Goal: Information Seeking & Learning: Compare options

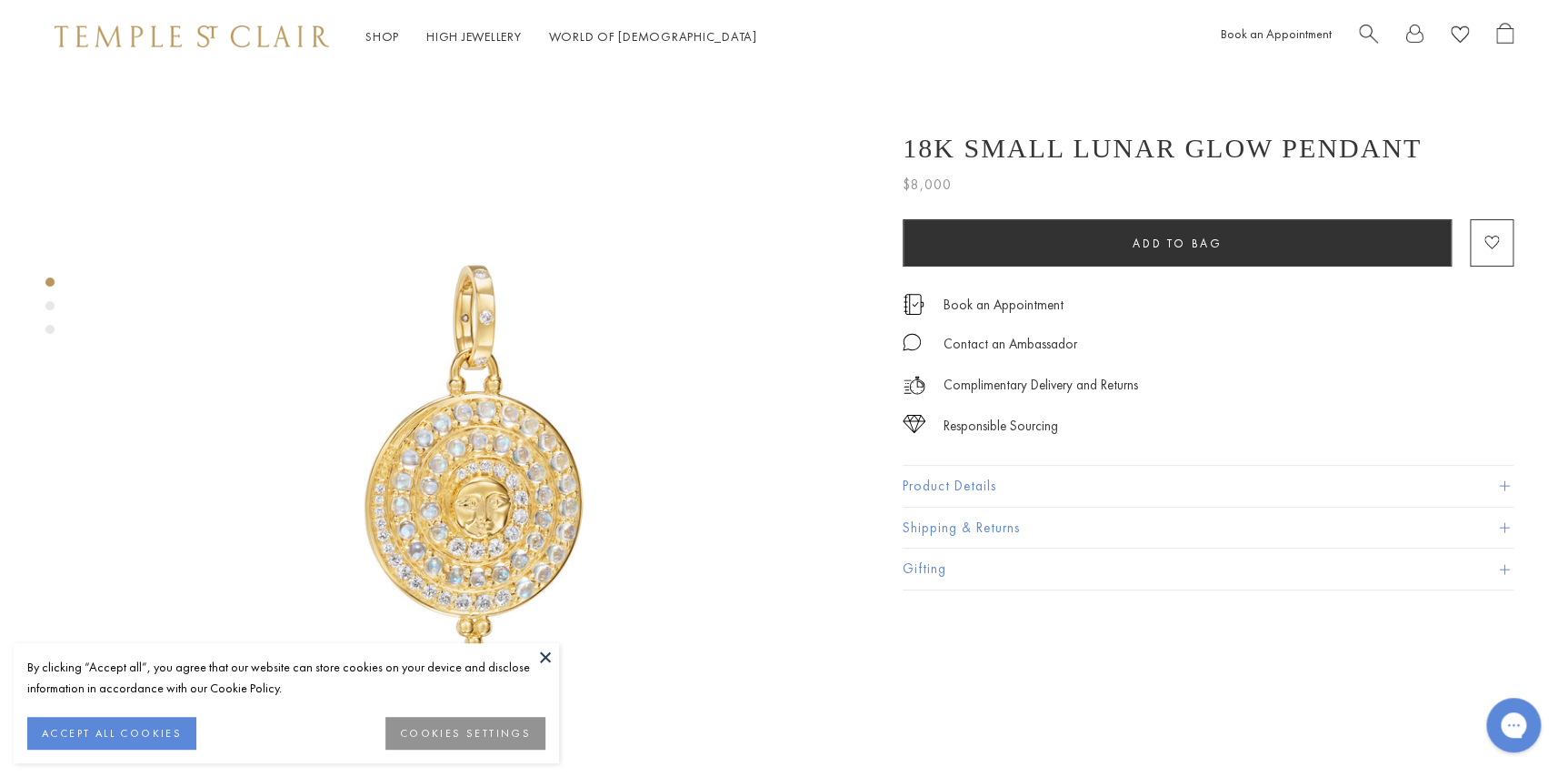
click at [463, 741] on button "COOKIES SETTINGS" at bounding box center [466, 733] width 160 height 33
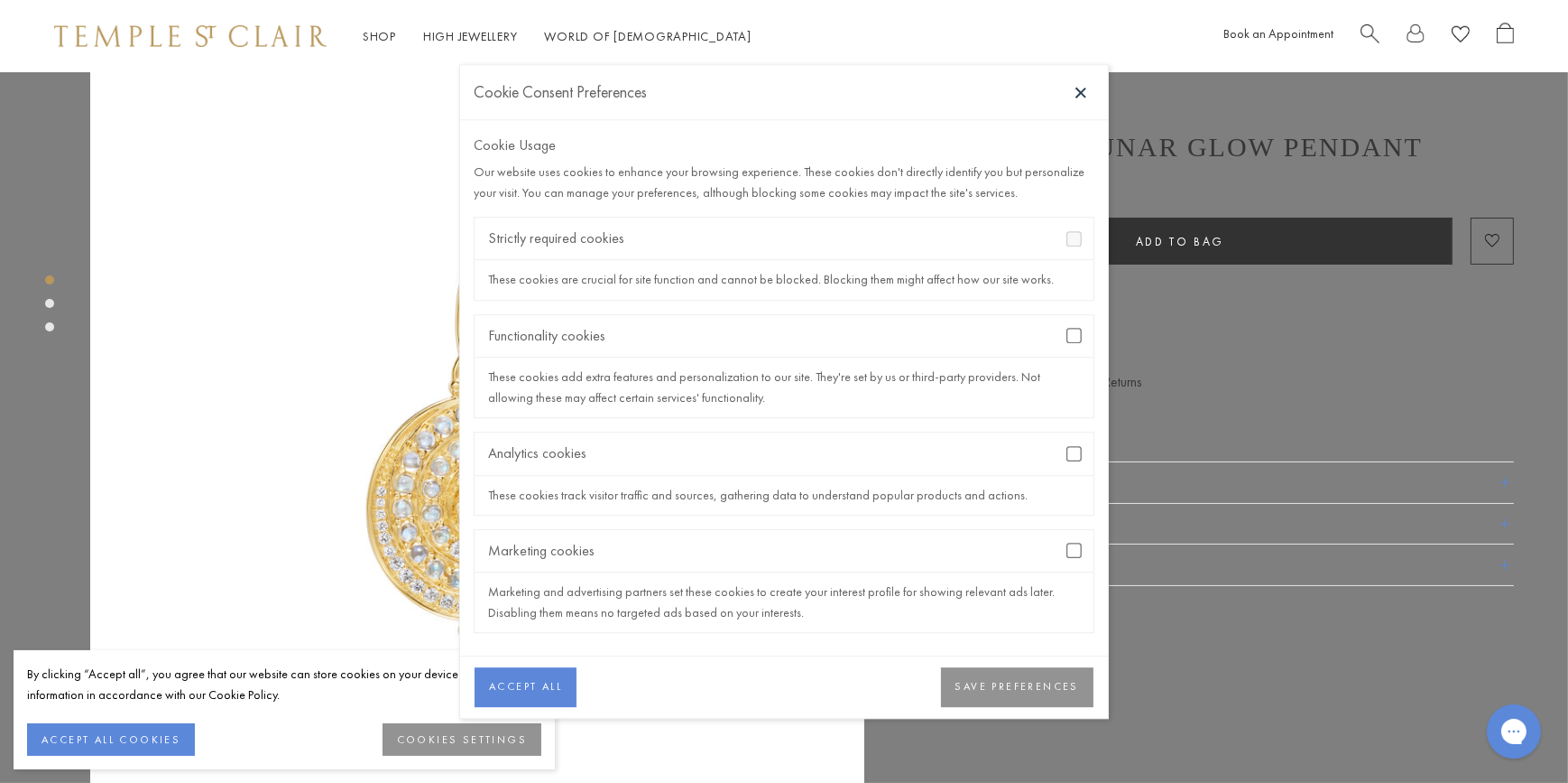
click at [1072, 325] on div "Functionality cookies" at bounding box center [784, 335] width 619 height 43
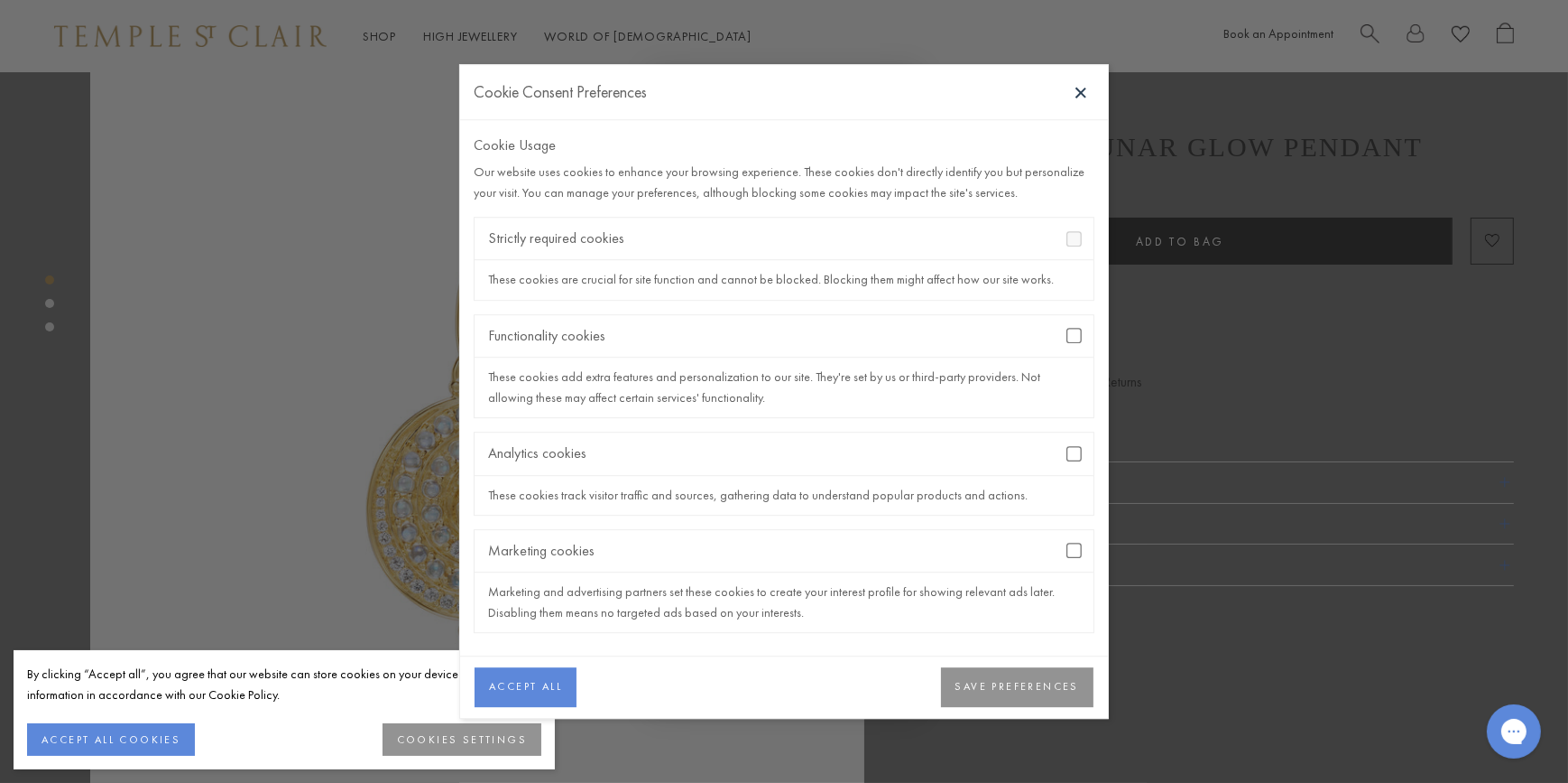
click at [1068, 682] on button "SAVE PREFERENCES" at bounding box center [1018, 687] width 153 height 40
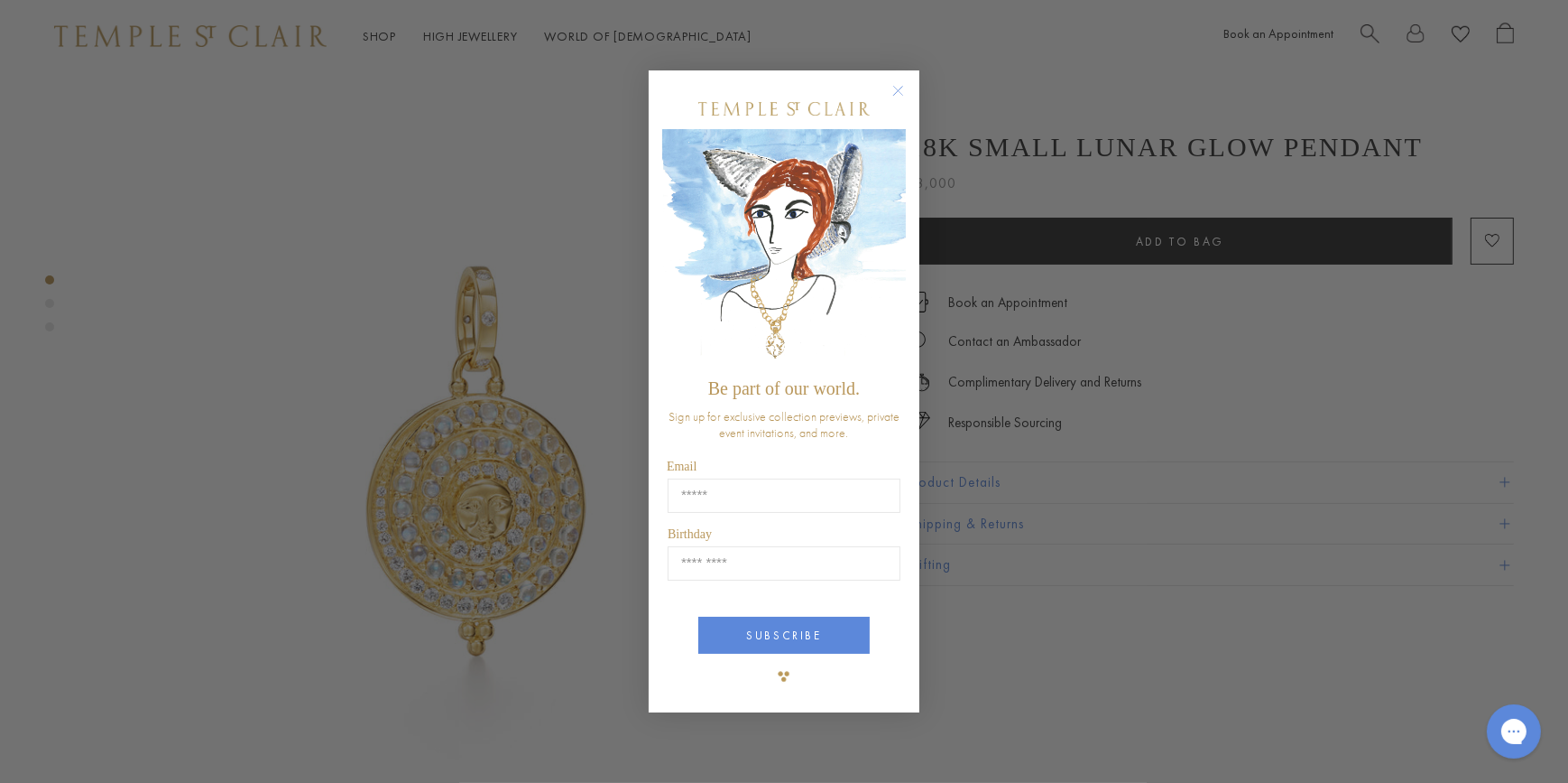
click at [904, 94] on circle "Close dialog" at bounding box center [899, 90] width 22 height 22
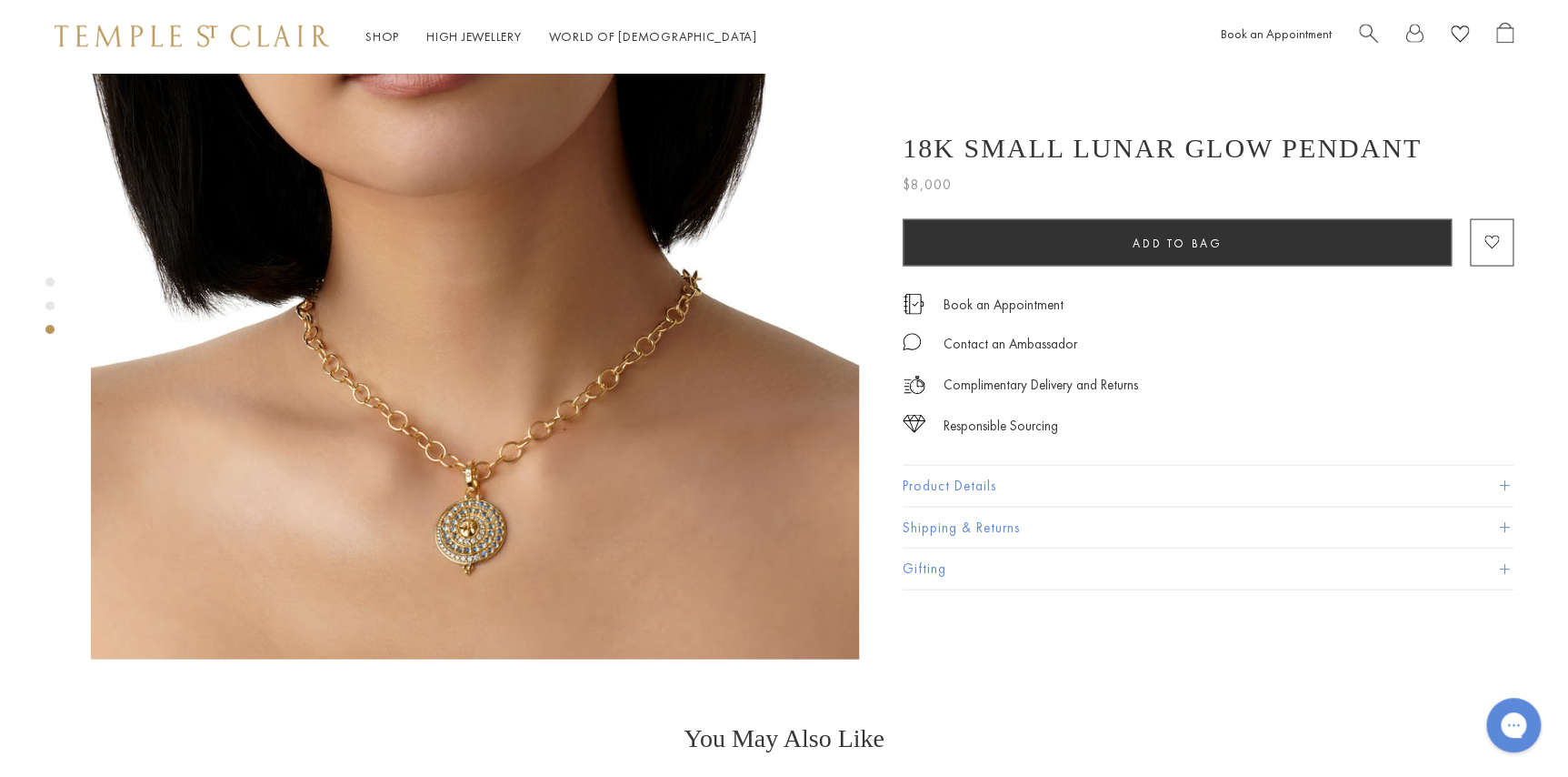
scroll to position [1764, 0]
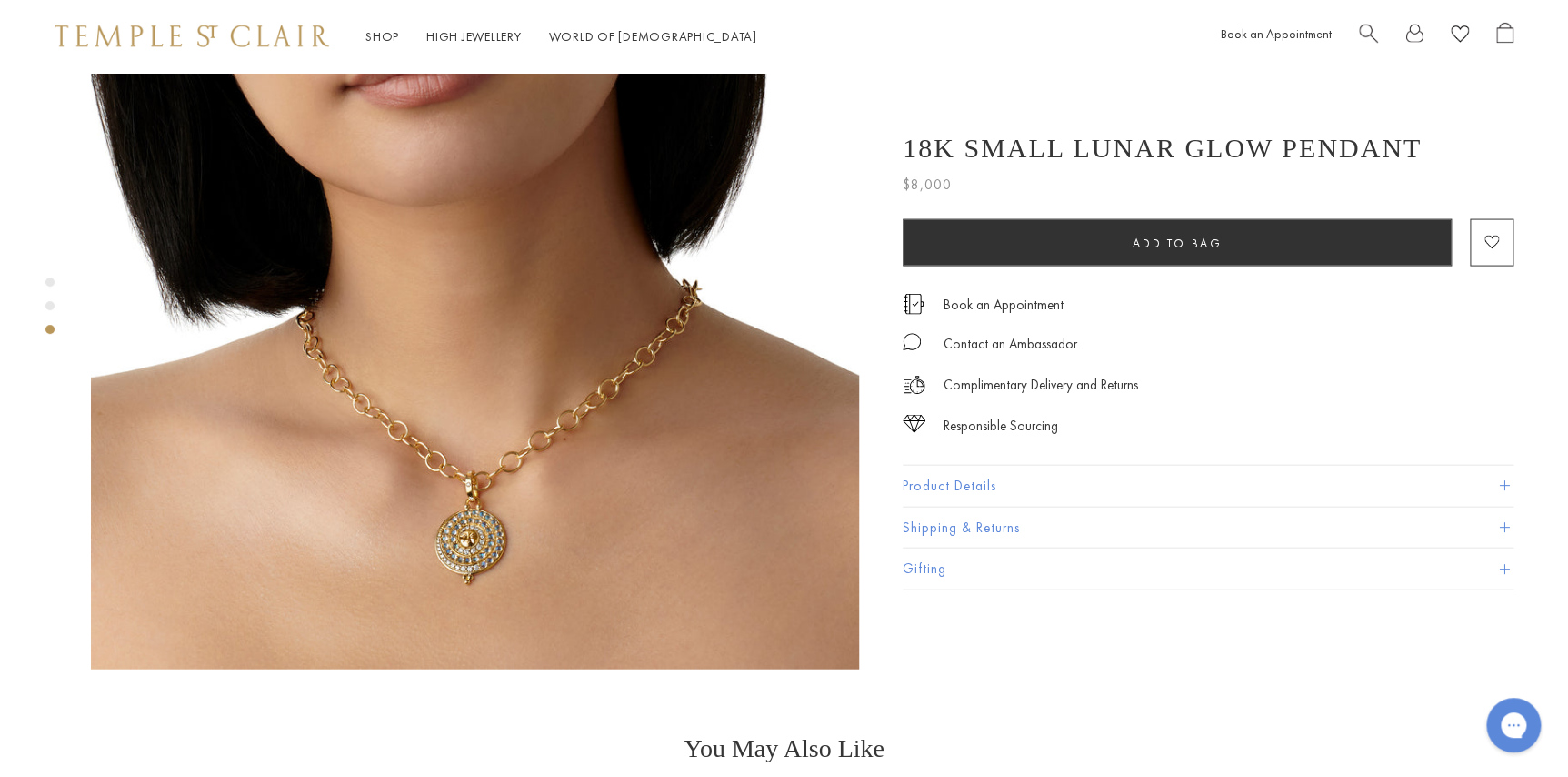
click at [491, 482] on img at bounding box center [475, 285] width 769 height 769
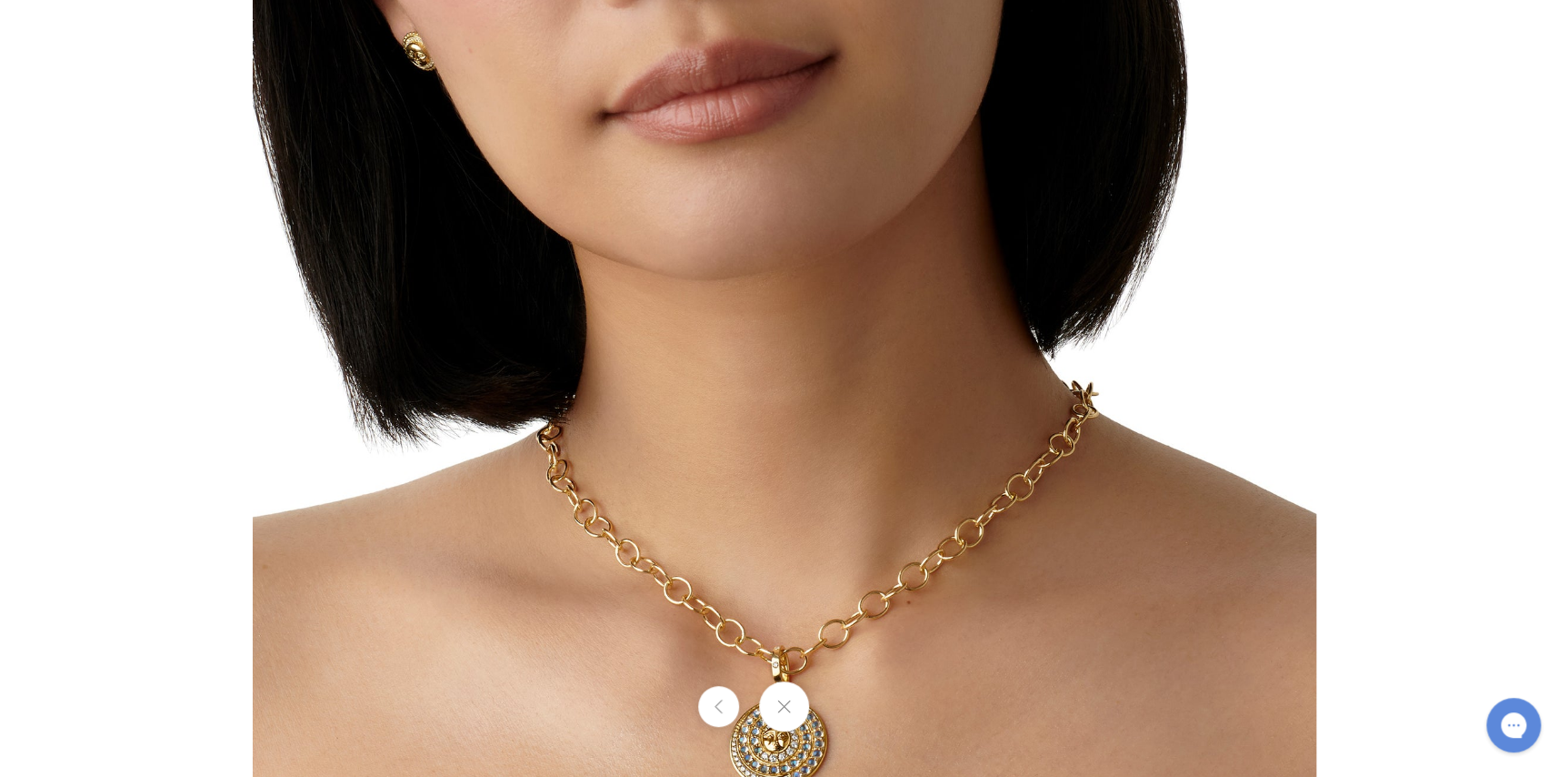
click at [966, 727] on div at bounding box center [784, 706] width 1568 height 50
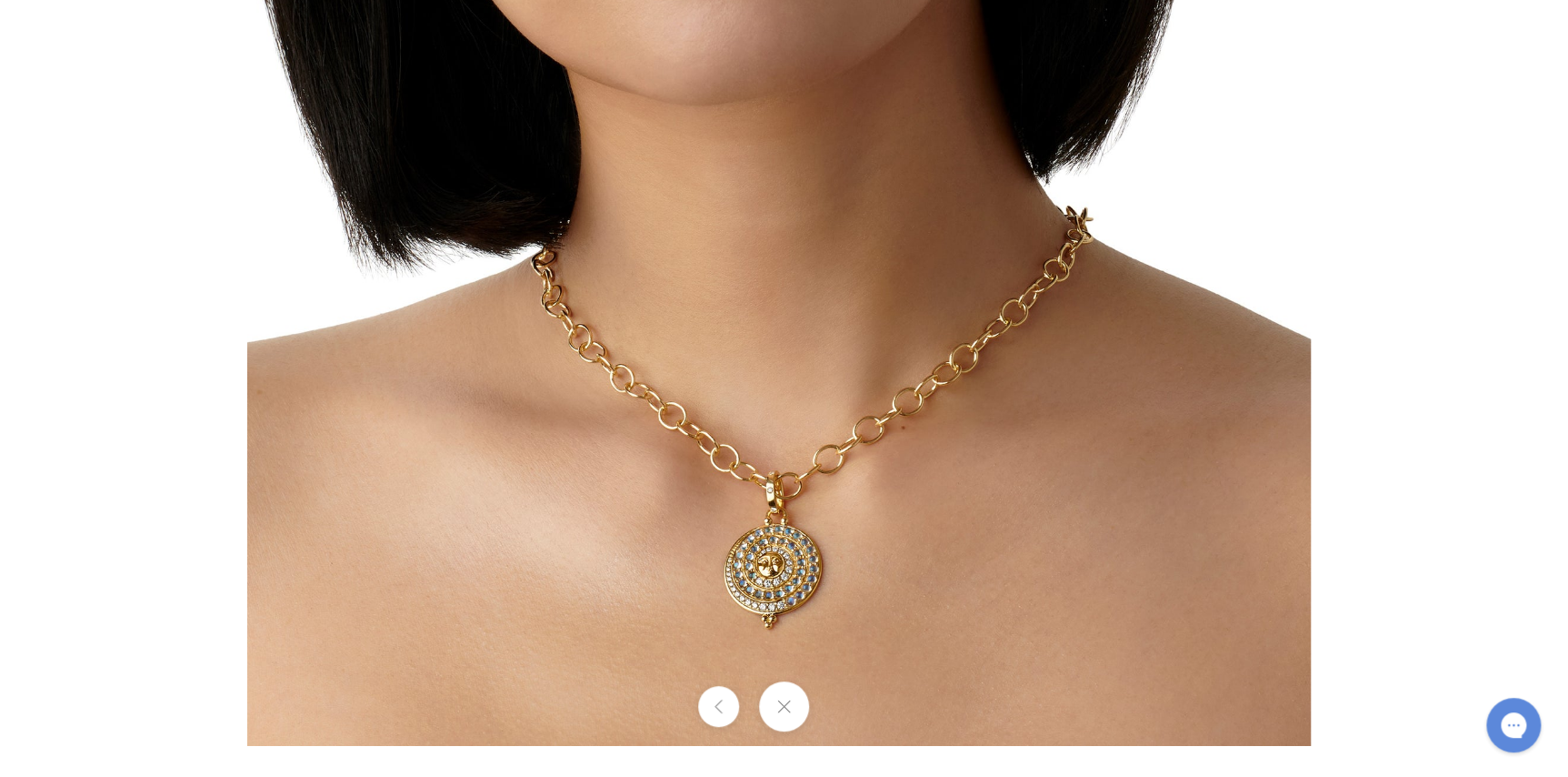
drag, startPoint x: 958, startPoint y: 713, endPoint x: 942, endPoint y: 464, distance: 249.5
click at [942, 464] on div at bounding box center [784, 388] width 1568 height 777
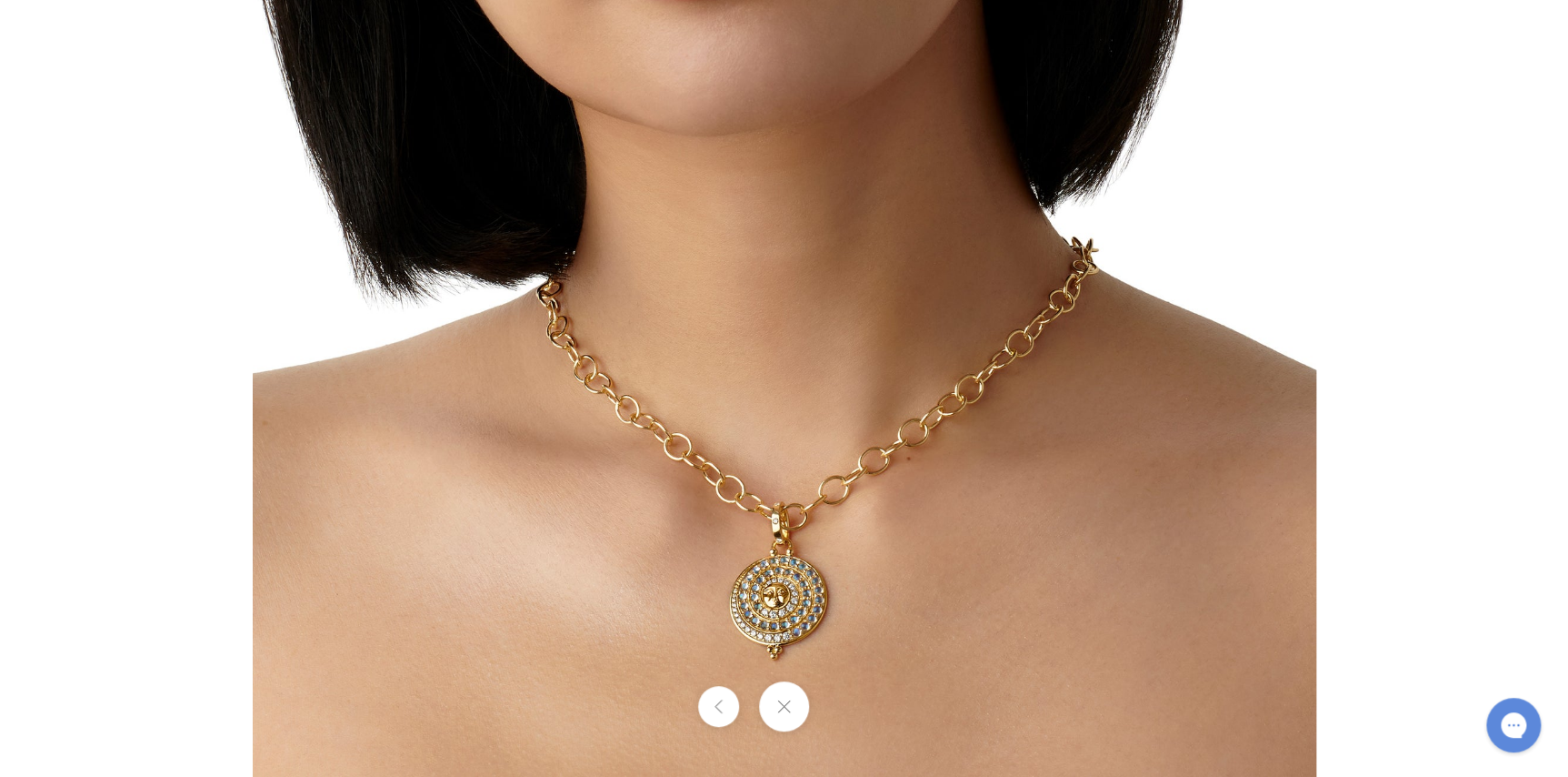
click at [1383, 478] on div at bounding box center [1327, 245] width 2149 height 1064
click at [1425, 150] on div at bounding box center [1327, 245] width 2149 height 1064
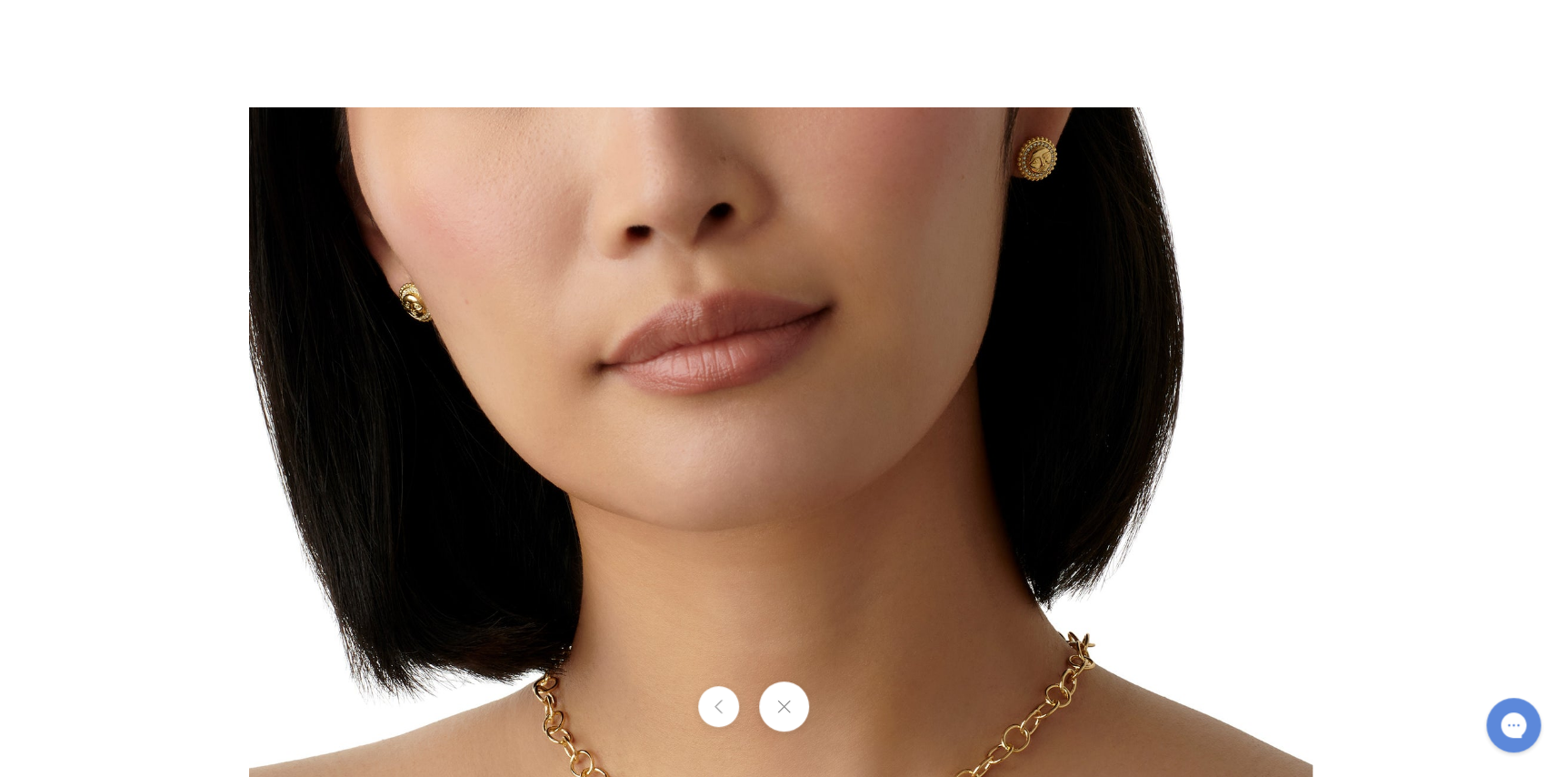
drag, startPoint x: 846, startPoint y: 301, endPoint x: 838, endPoint y: 831, distance: 530.1
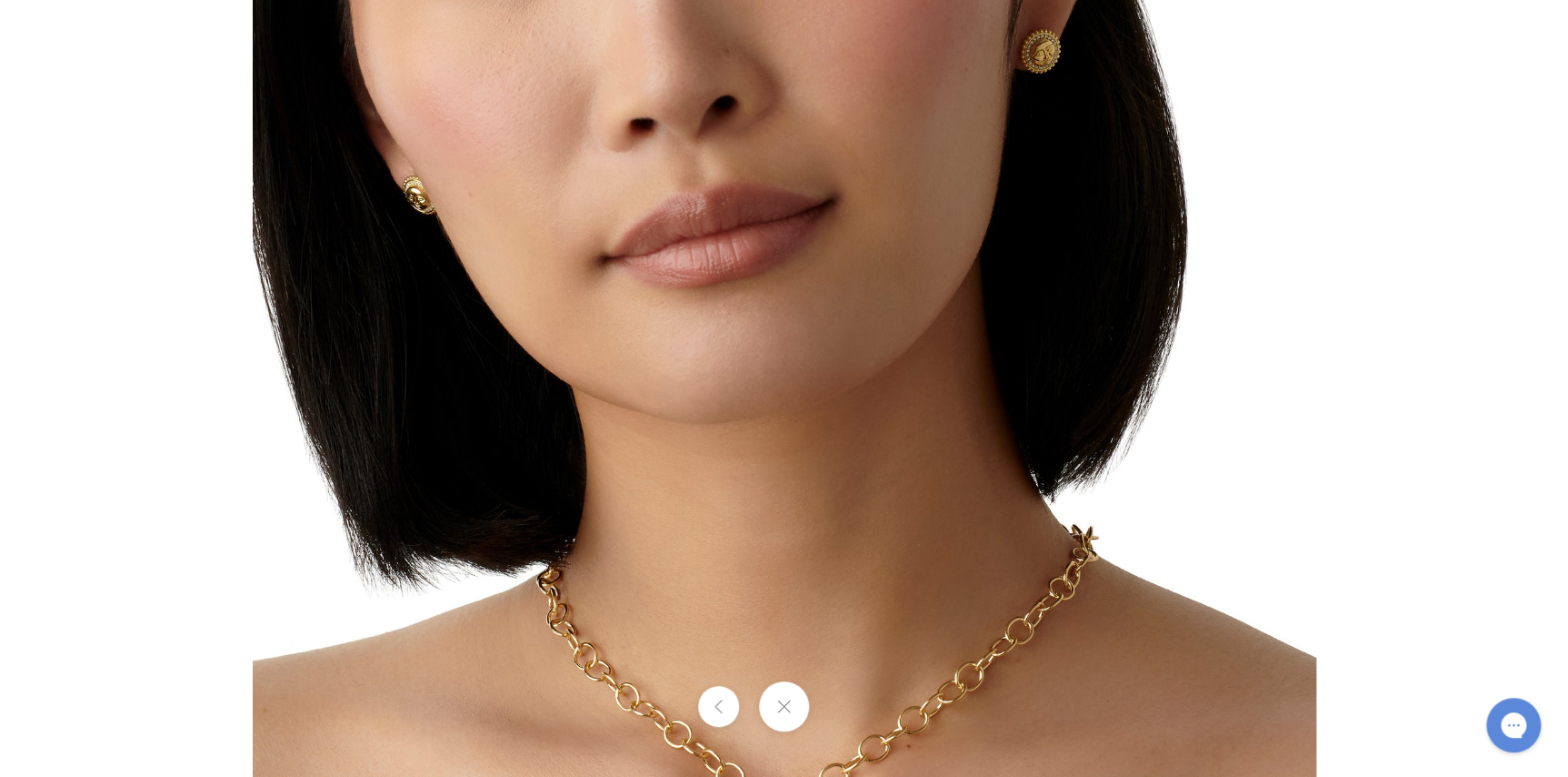
click at [1523, 140] on div at bounding box center [1327, 532] width 2149 height 1064
drag, startPoint x: 996, startPoint y: 152, endPoint x: 755, endPoint y: 278, distance: 272.0
click at [767, 271] on img at bounding box center [784, 532] width 1063 height 1064
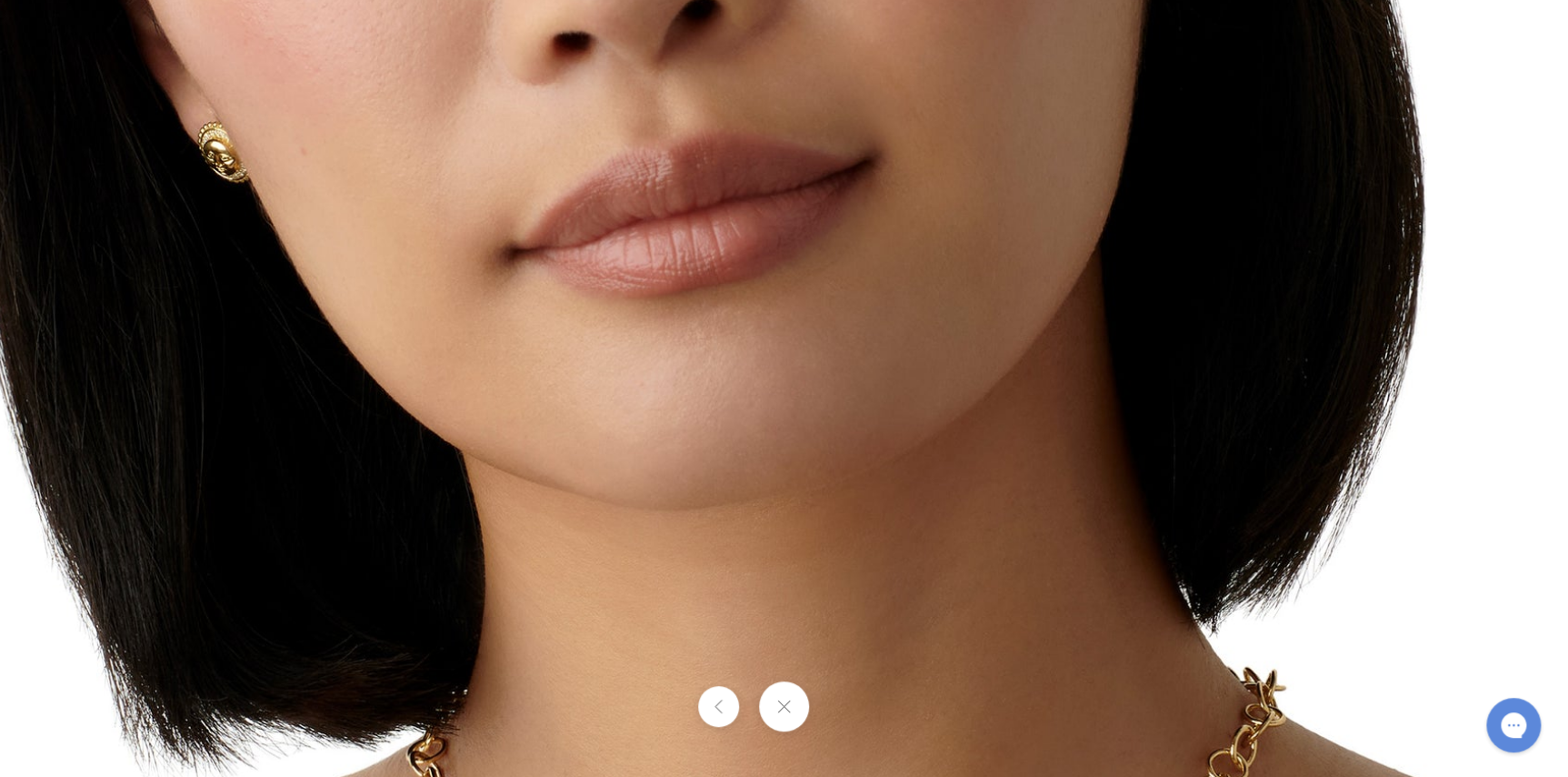
click at [737, 294] on img at bounding box center [795, 679] width 1663 height 1664
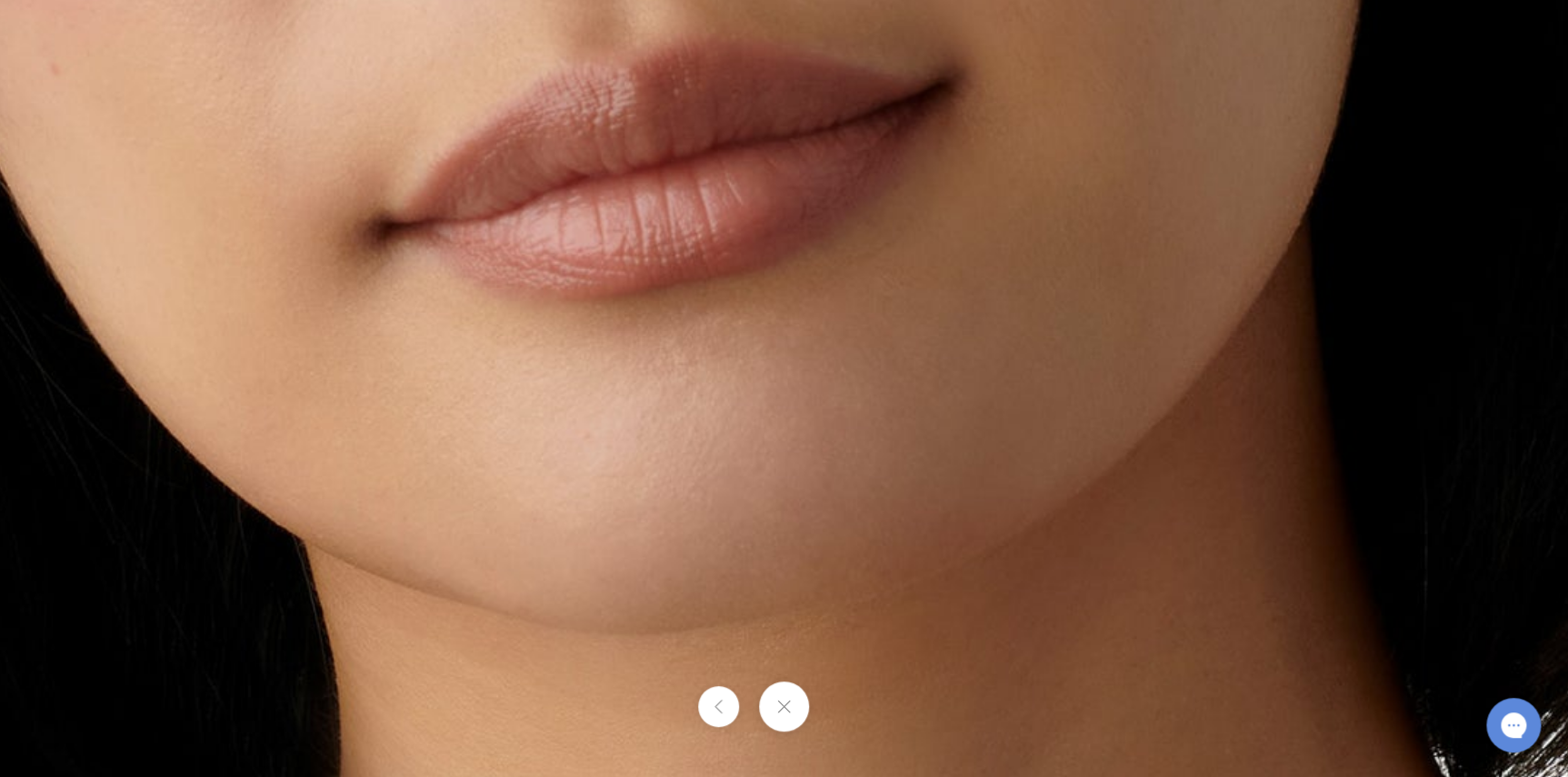
click at [785, 702] on button at bounding box center [784, 706] width 50 height 50
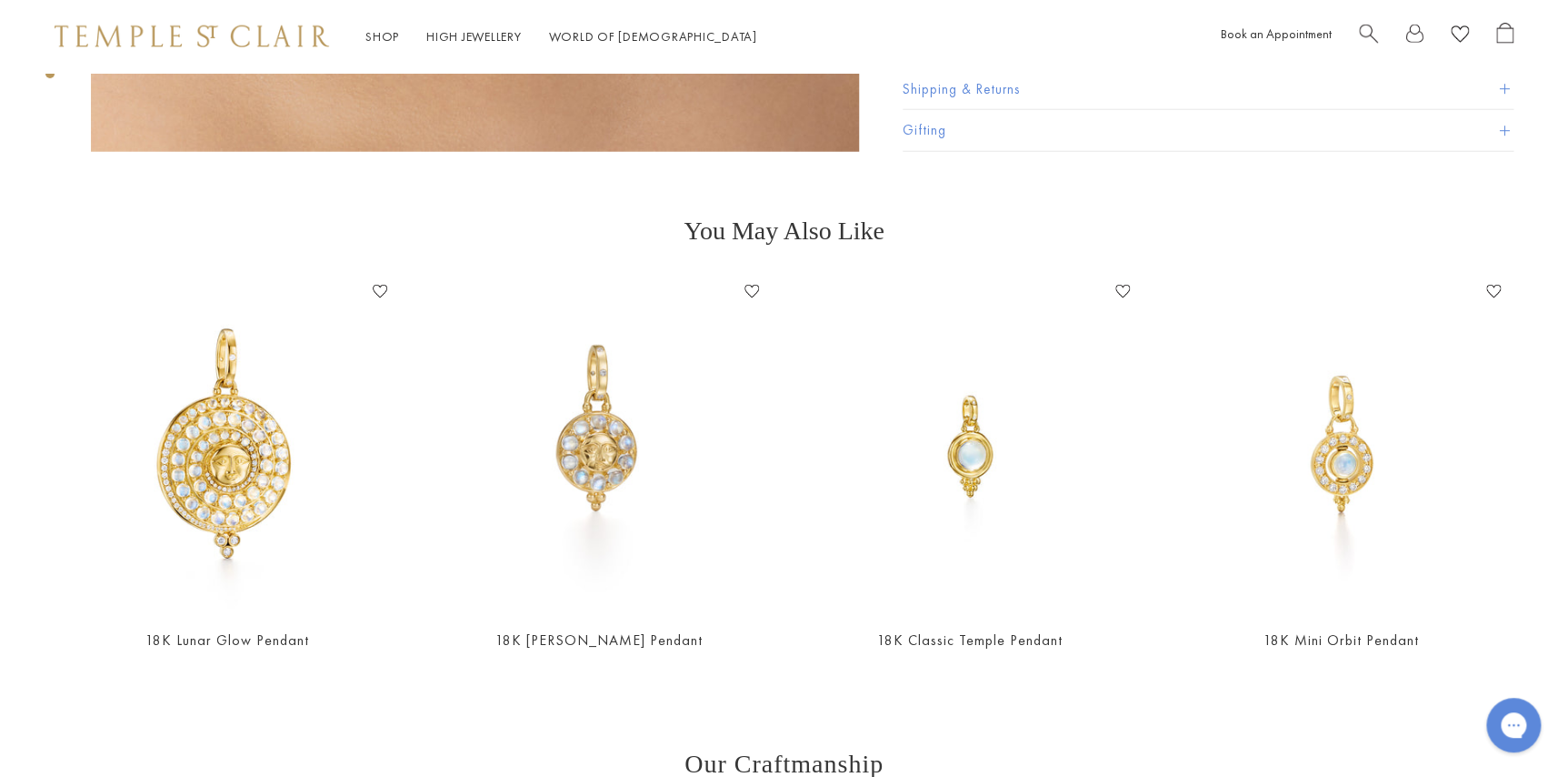
scroll to position [2315, 0]
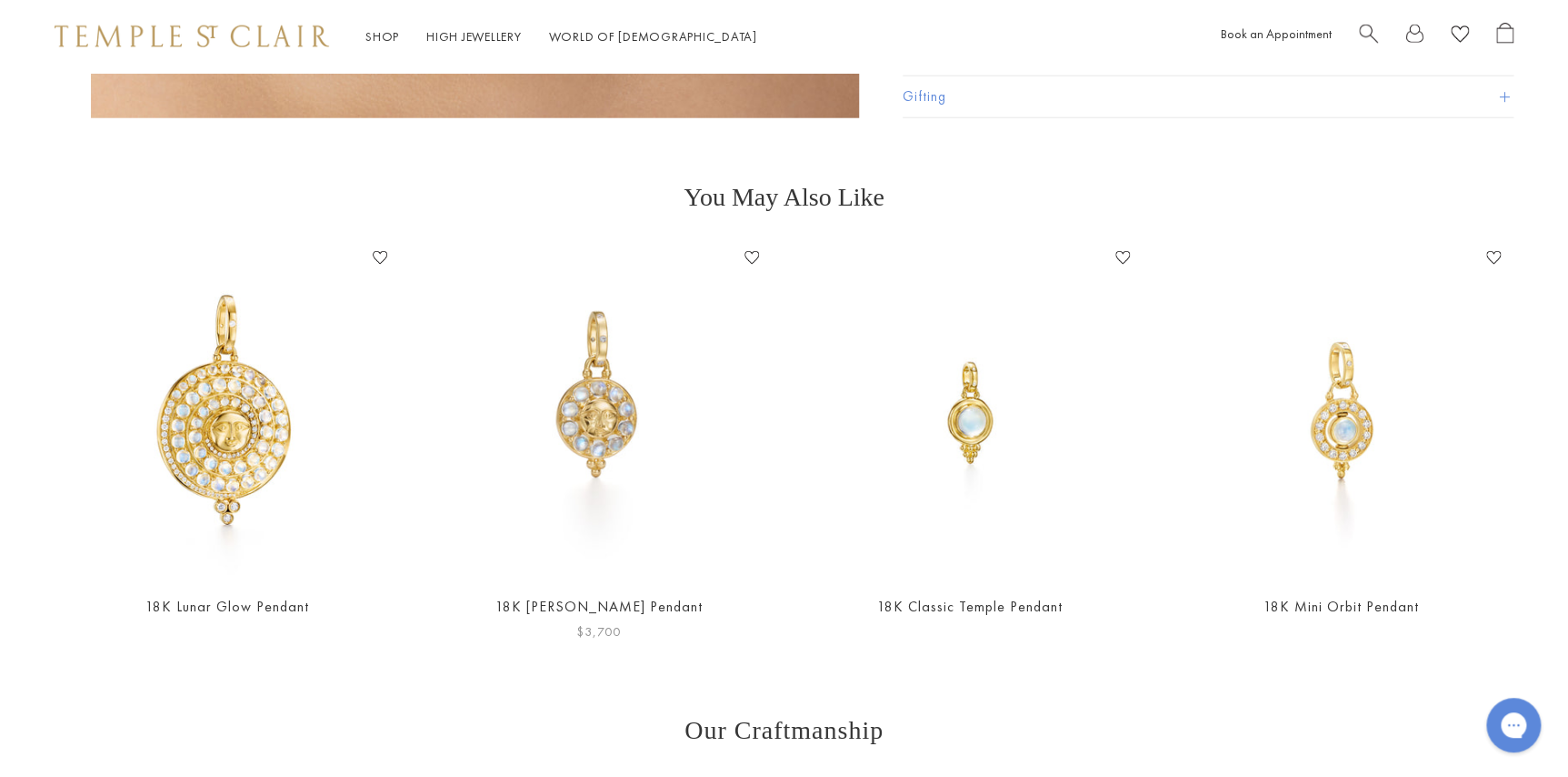
click at [607, 355] on img at bounding box center [598, 411] width 335 height 335
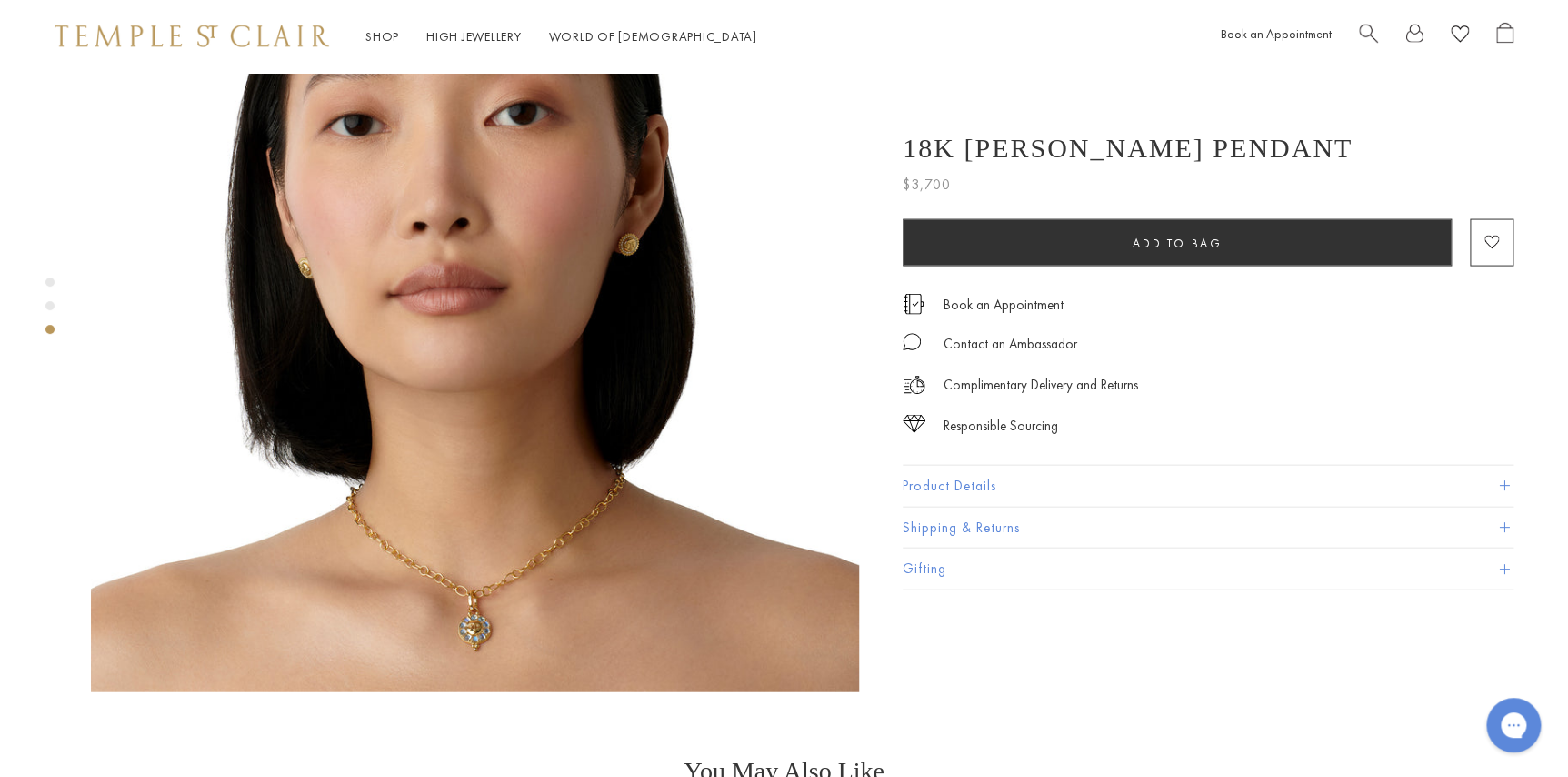
scroll to position [1654, 0]
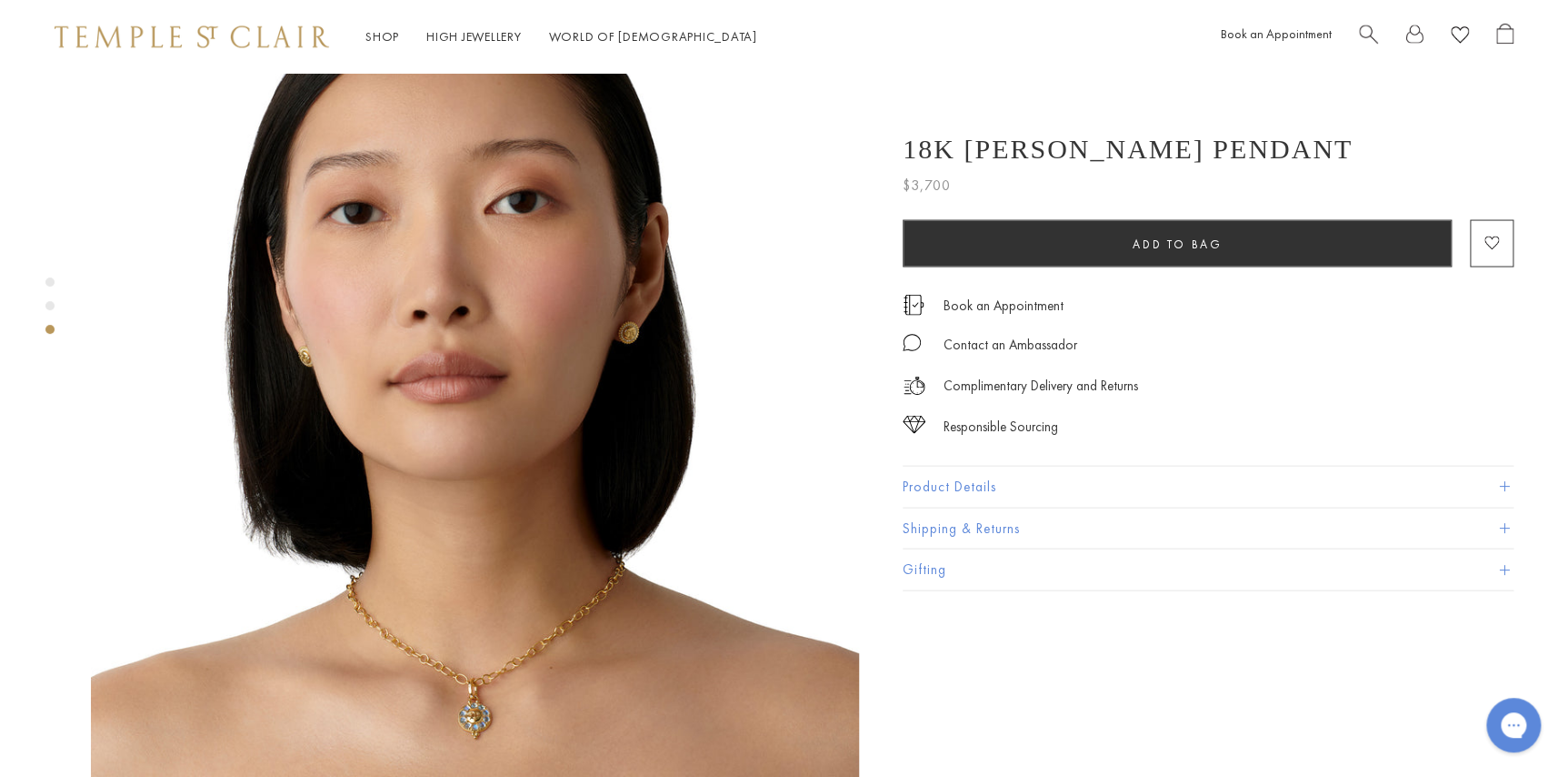
click at [981, 484] on button "Product Details" at bounding box center [1207, 486] width 611 height 41
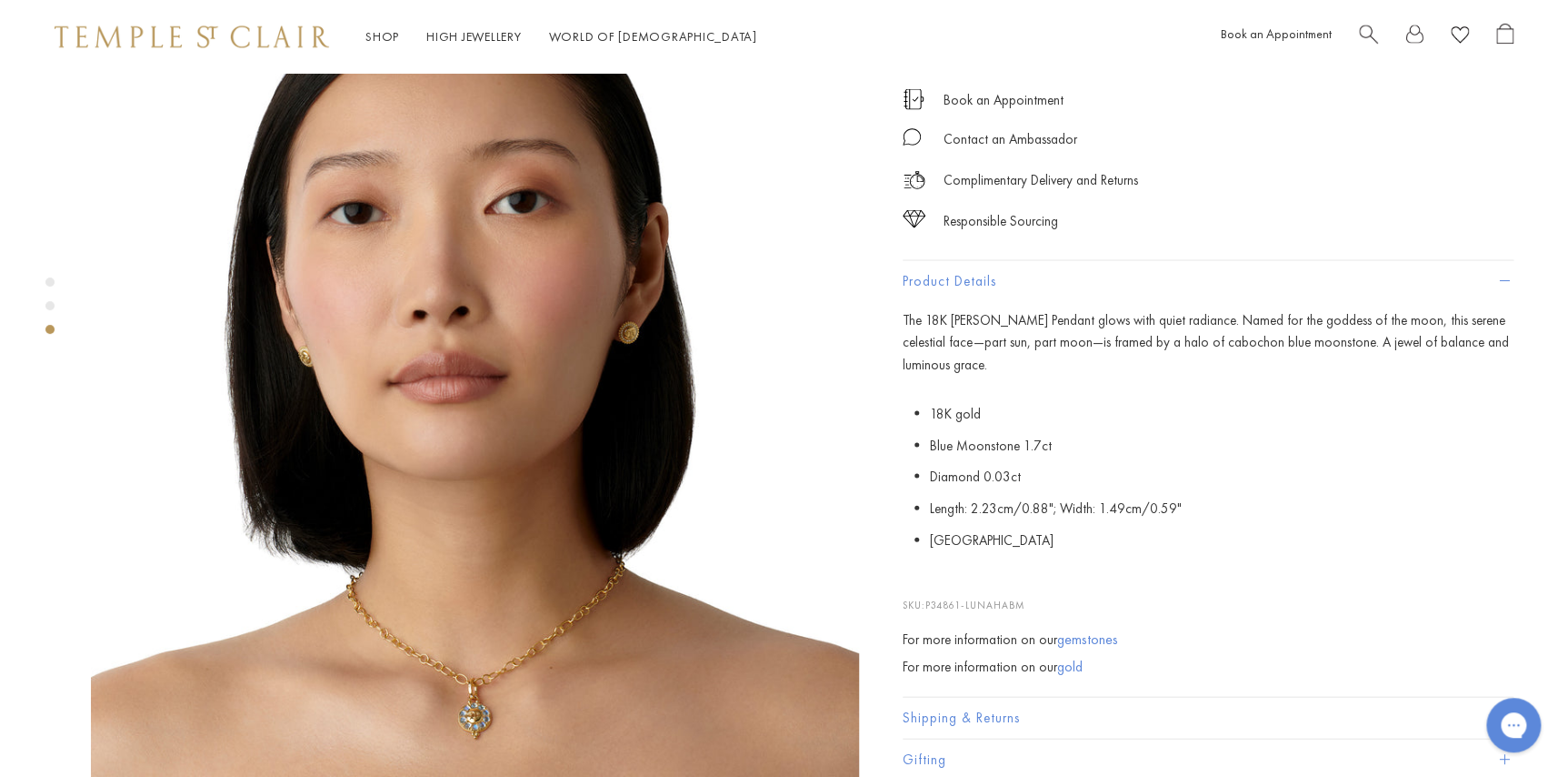
click at [509, 609] on img at bounding box center [475, 395] width 769 height 769
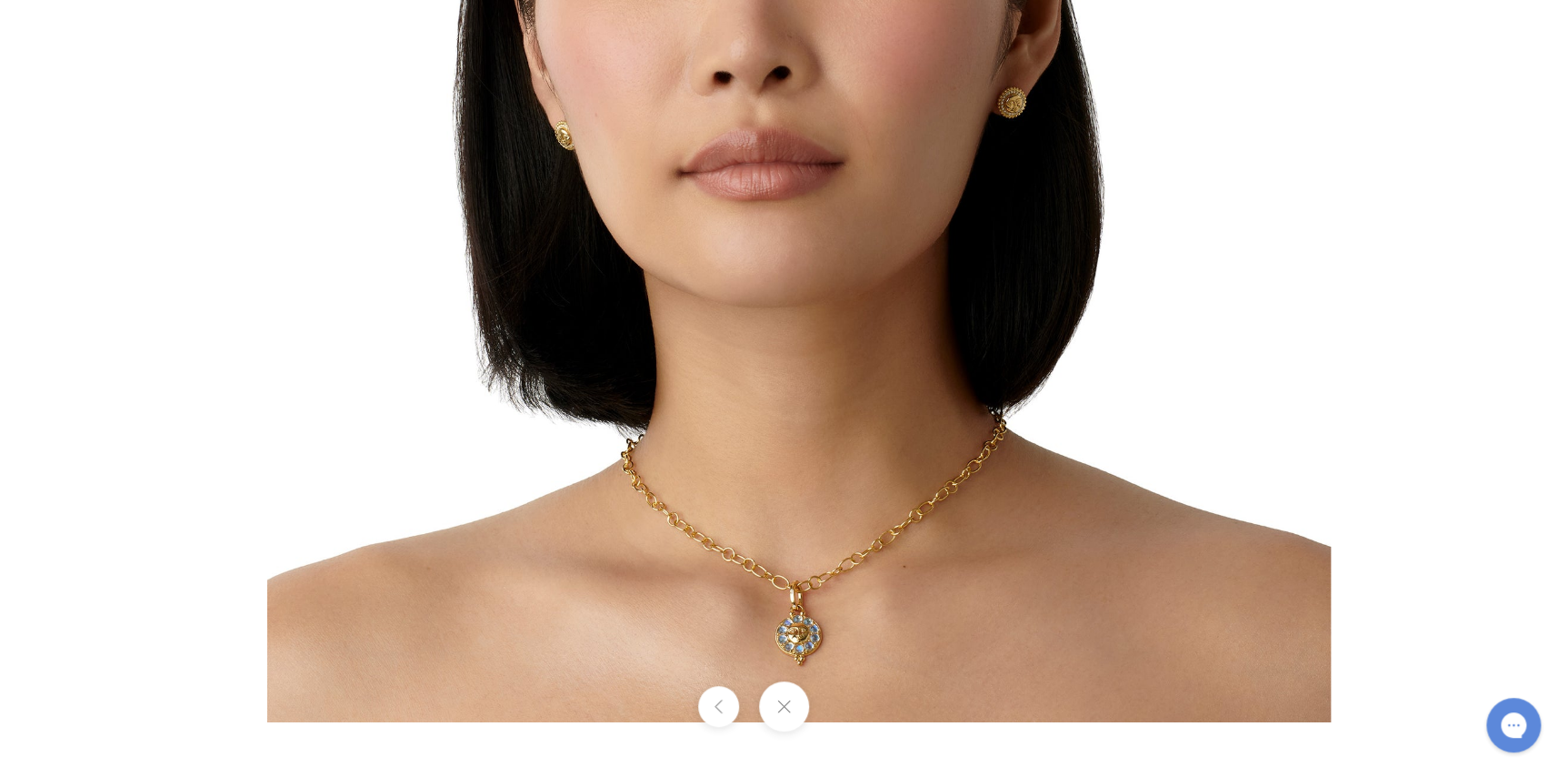
drag, startPoint x: 880, startPoint y: 646, endPoint x: 928, endPoint y: 321, distance: 328.5
click at [928, 321] on img at bounding box center [798, 190] width 1063 height 1064
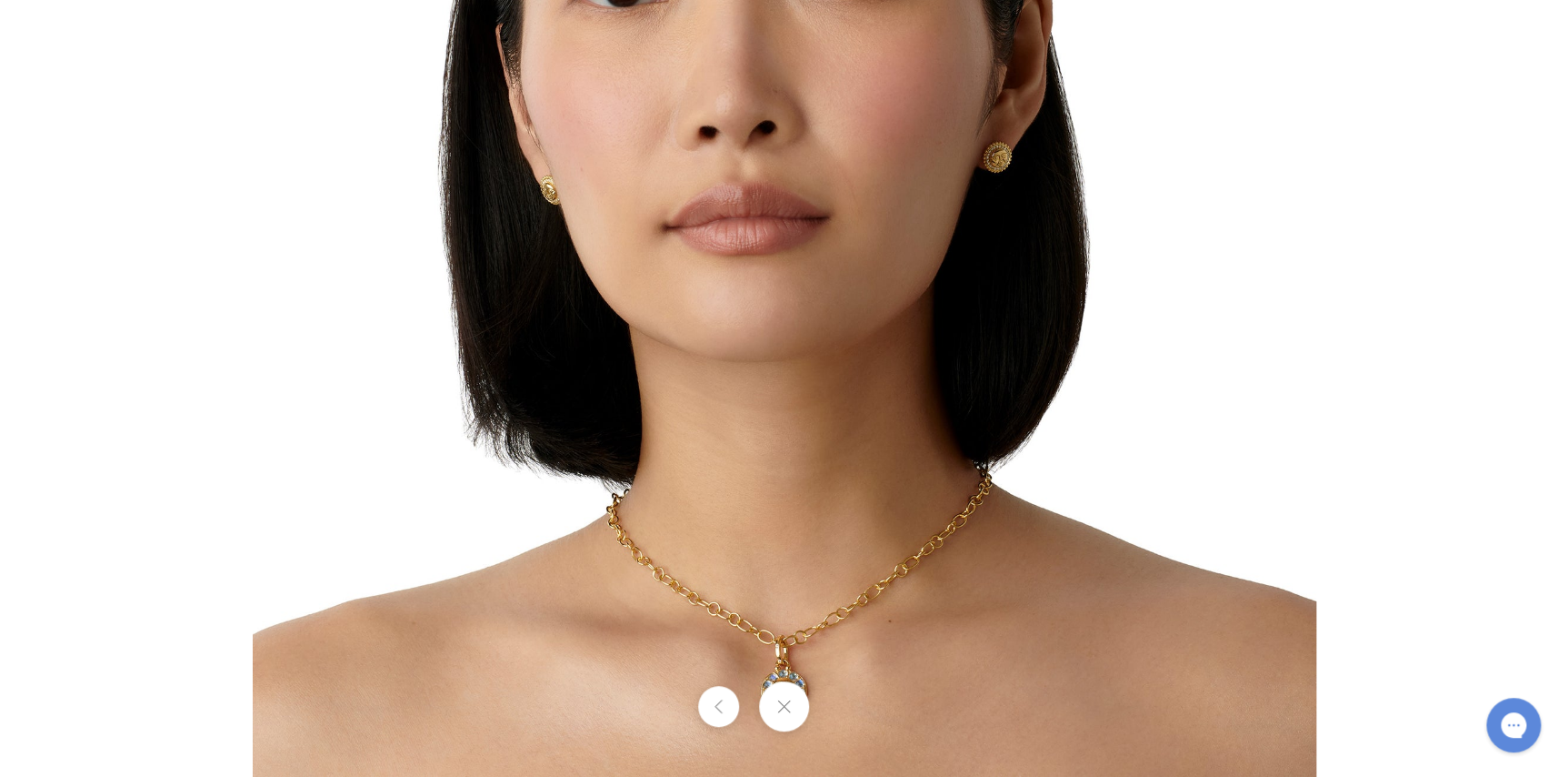
click at [1458, 318] on div at bounding box center [1327, 245] width 2149 height 1064
click at [787, 703] on button at bounding box center [784, 706] width 50 height 50
